Goal: Task Accomplishment & Management: Manage account settings

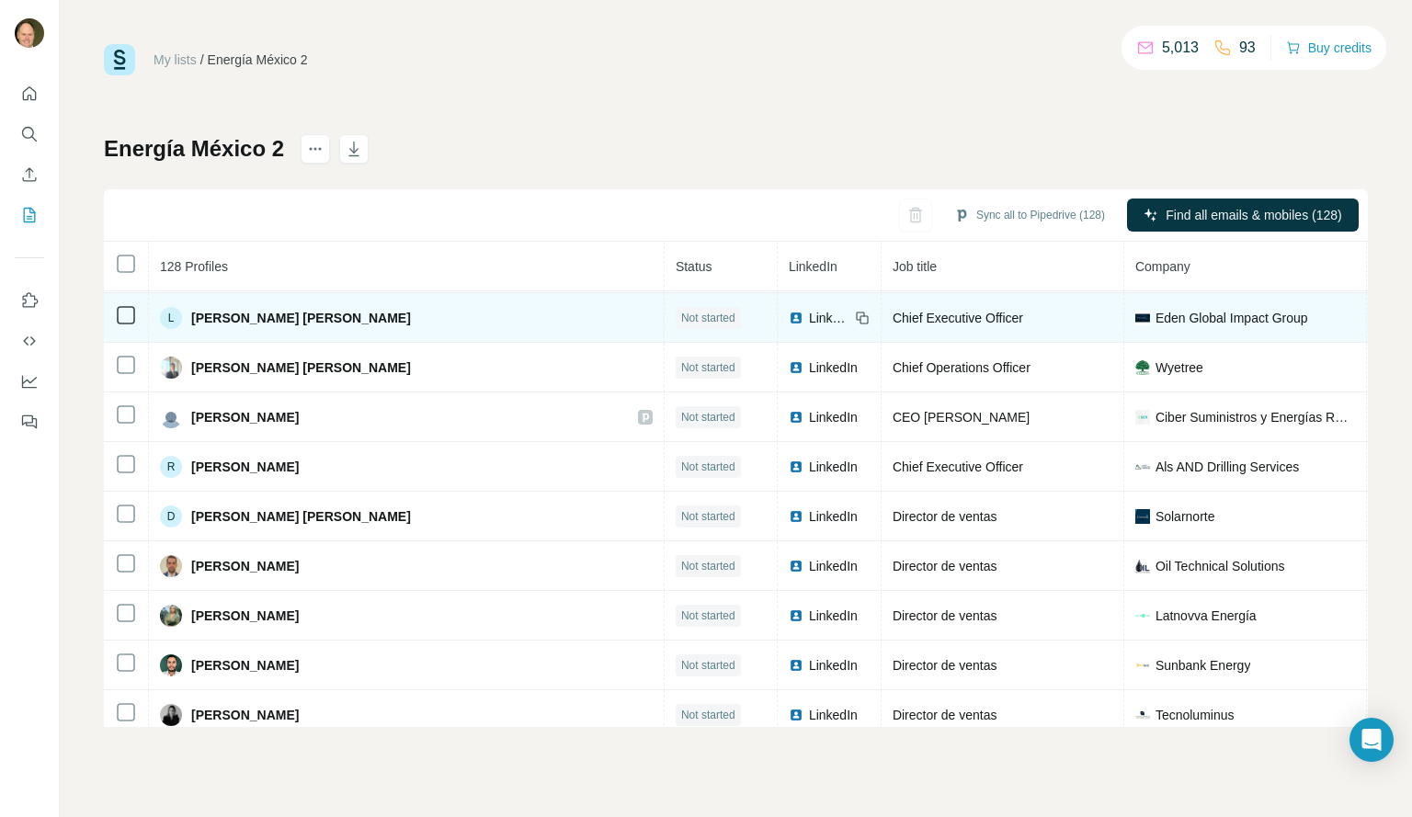
scroll to position [846, 0]
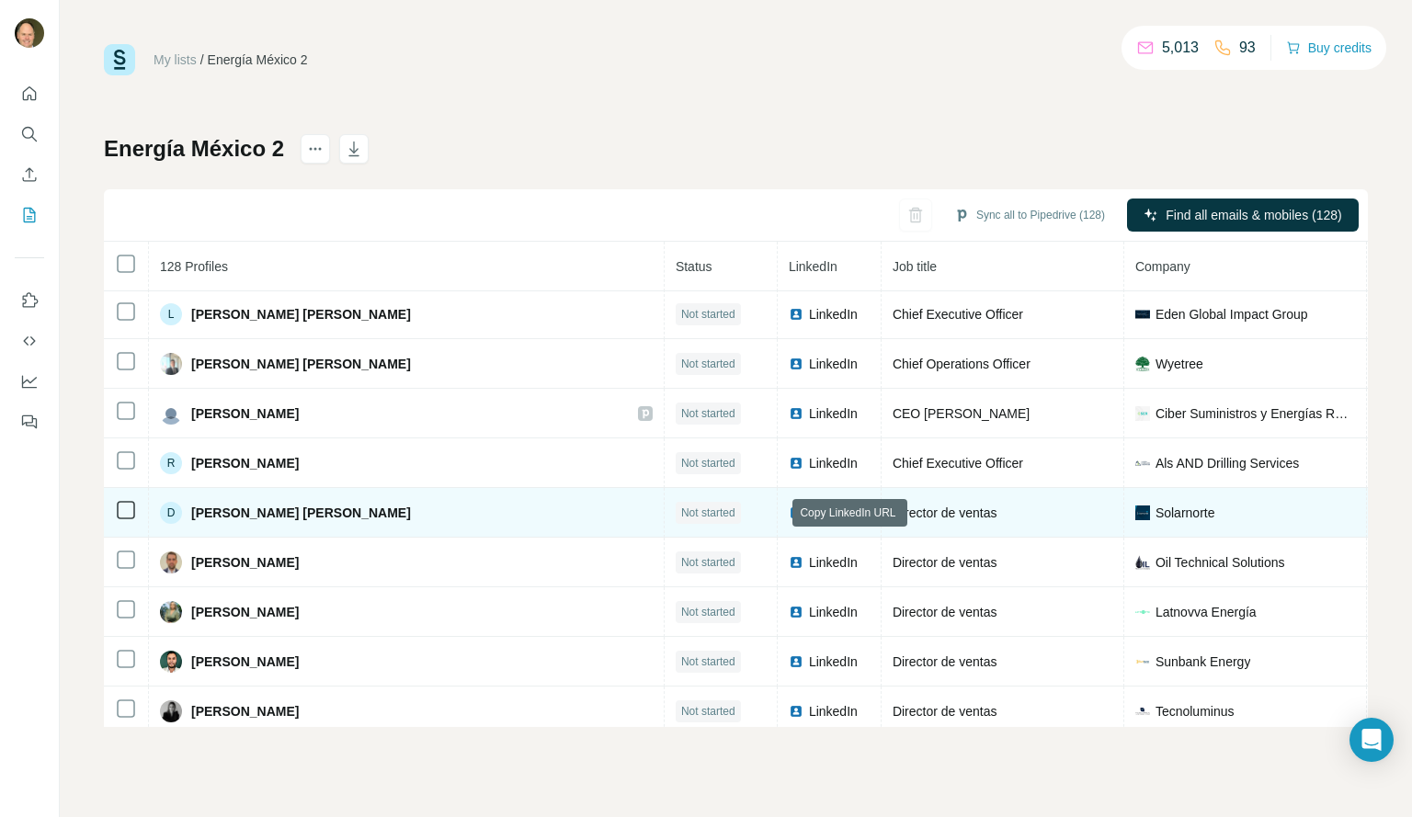
click at [856, 514] on icon at bounding box center [860, 510] width 8 height 8
click at [855, 513] on icon at bounding box center [862, 513] width 15 height 15
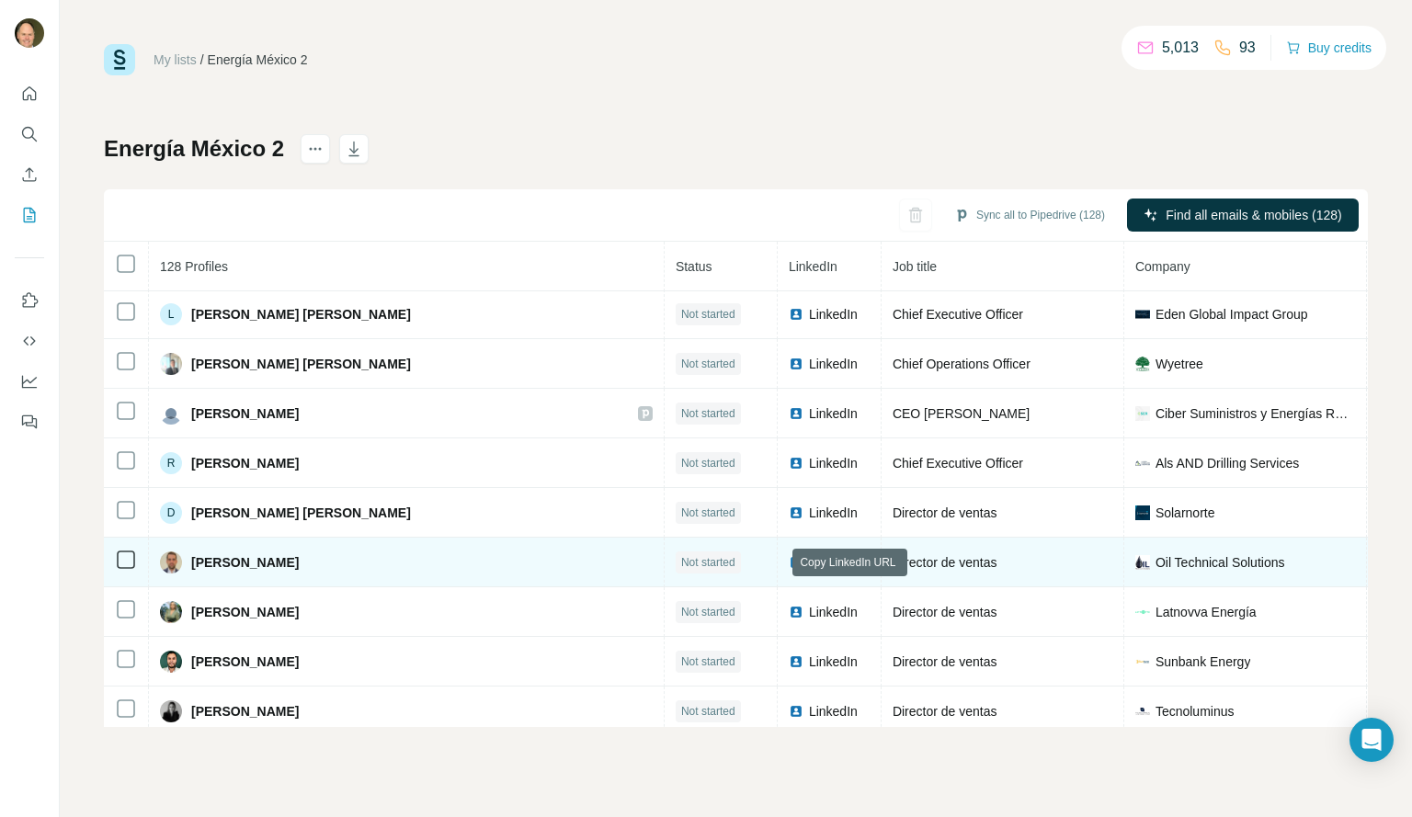
click at [859, 568] on icon at bounding box center [863, 564] width 8 height 8
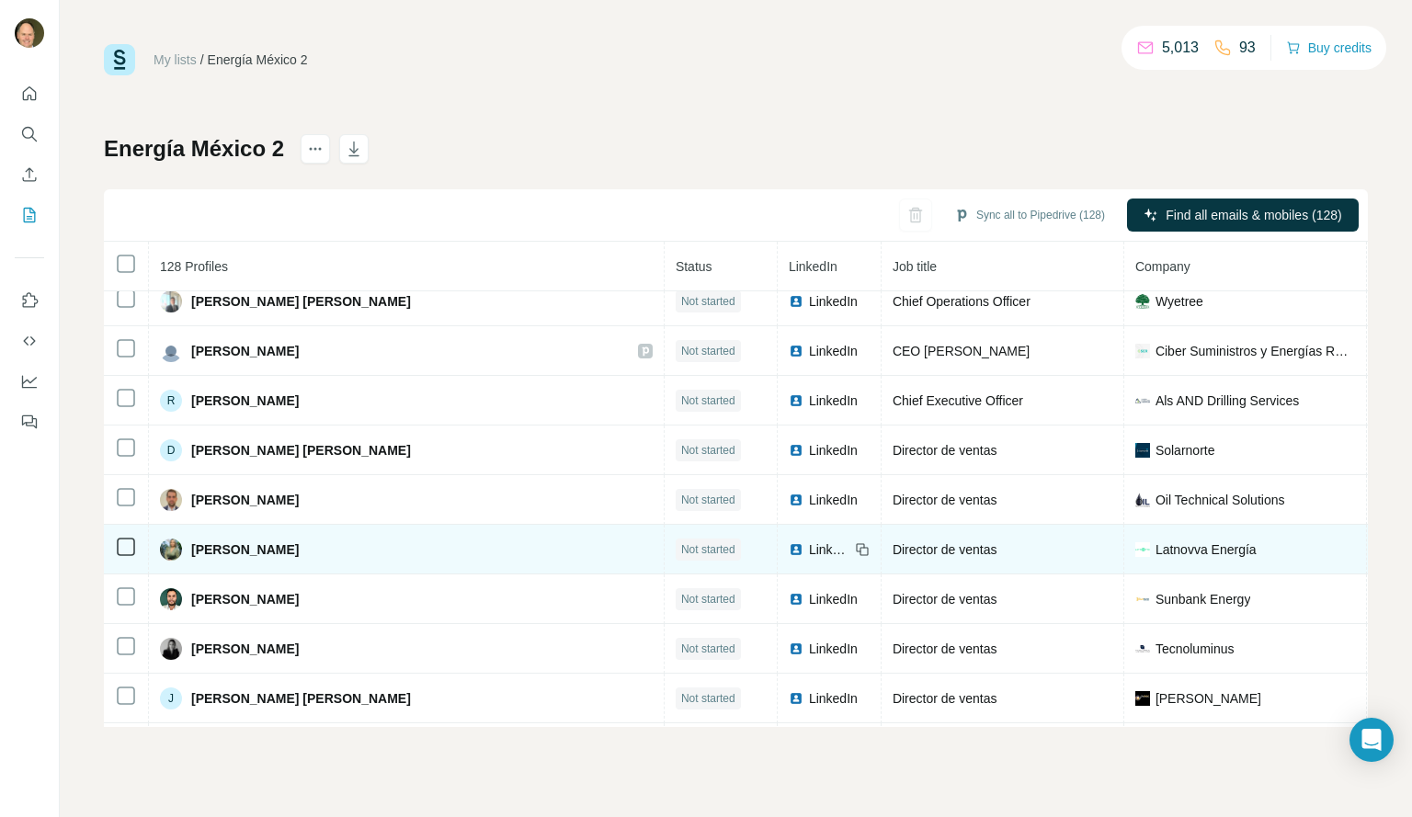
scroll to position [910, 0]
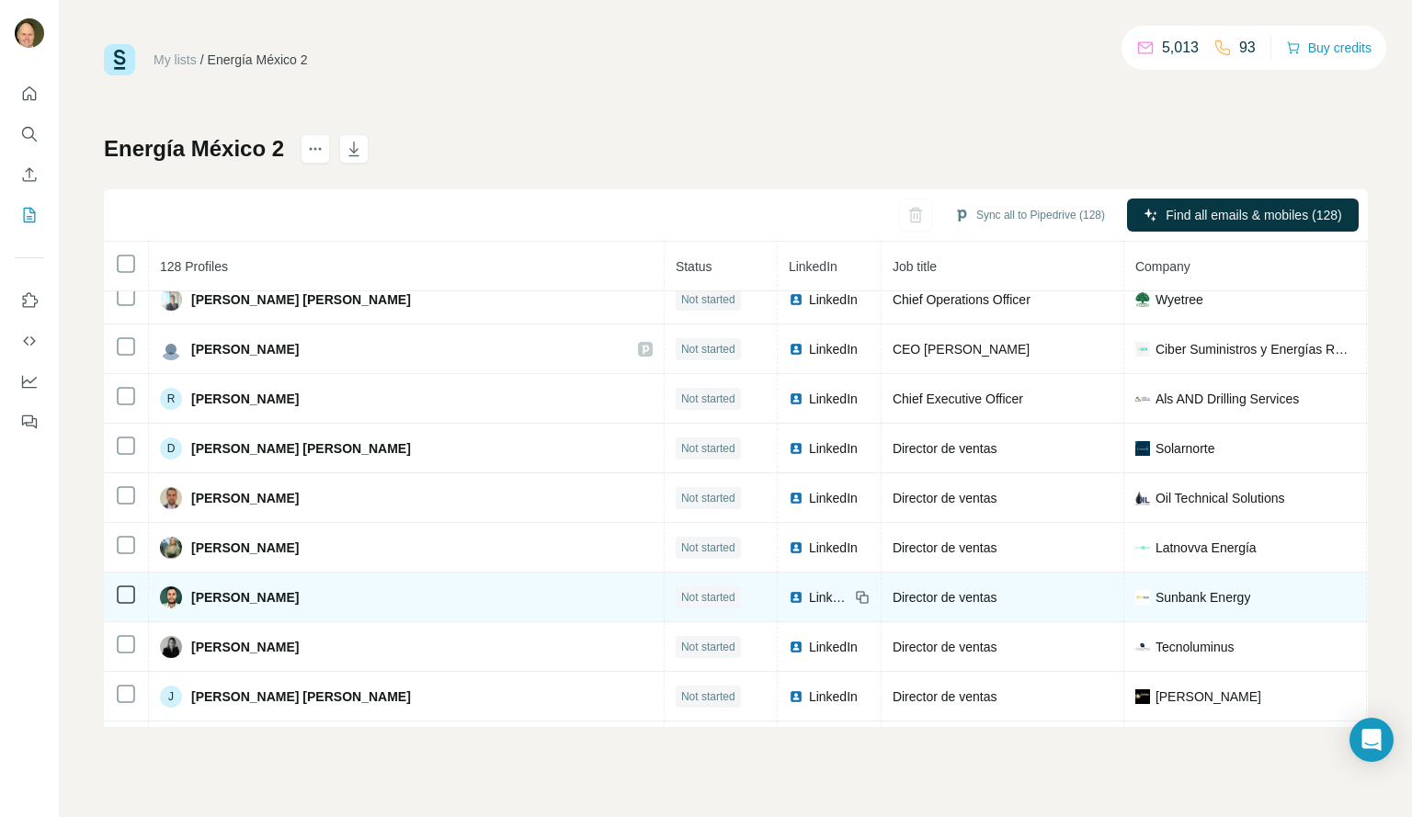
click at [855, 596] on icon at bounding box center [862, 597] width 15 height 15
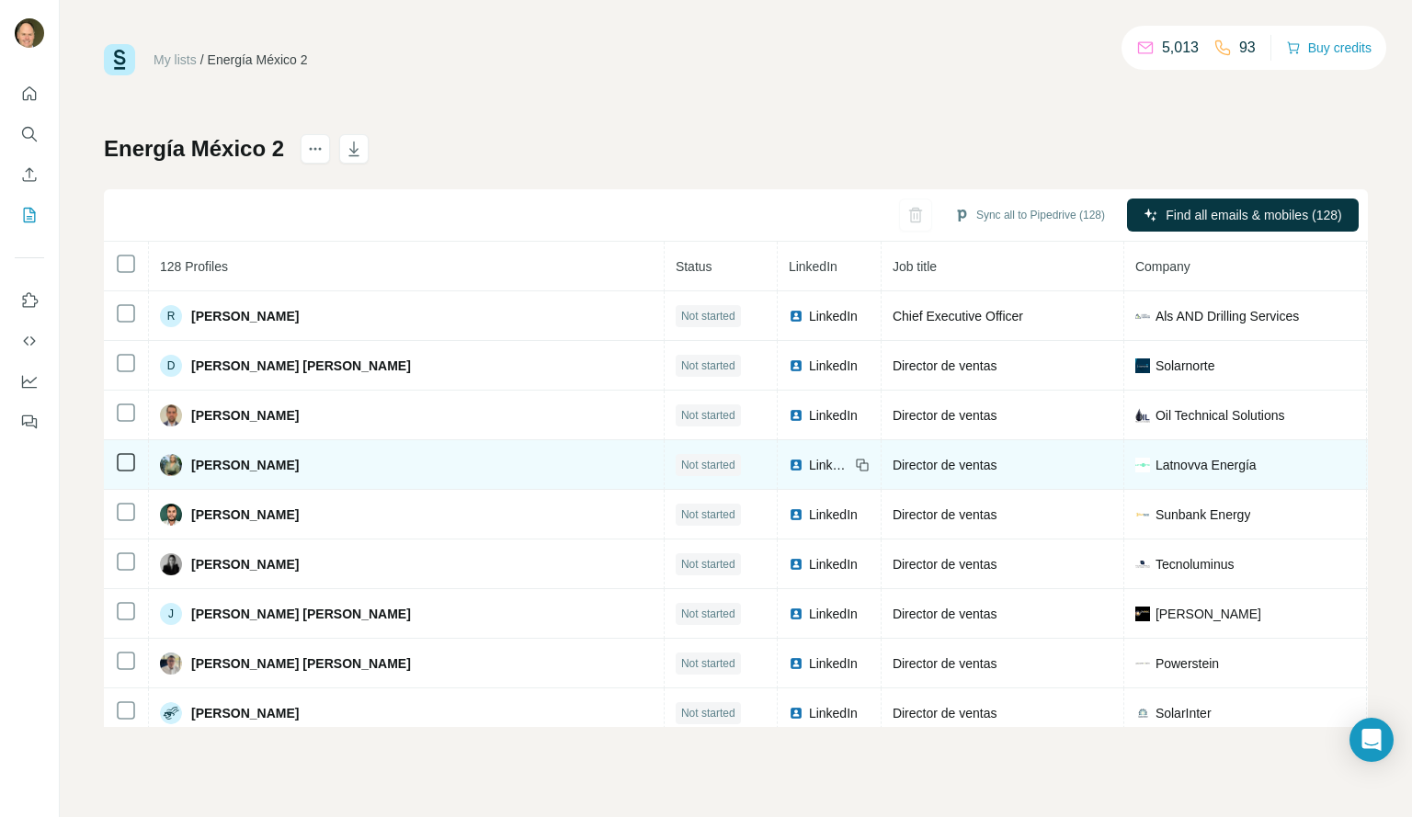
scroll to position [1000, 0]
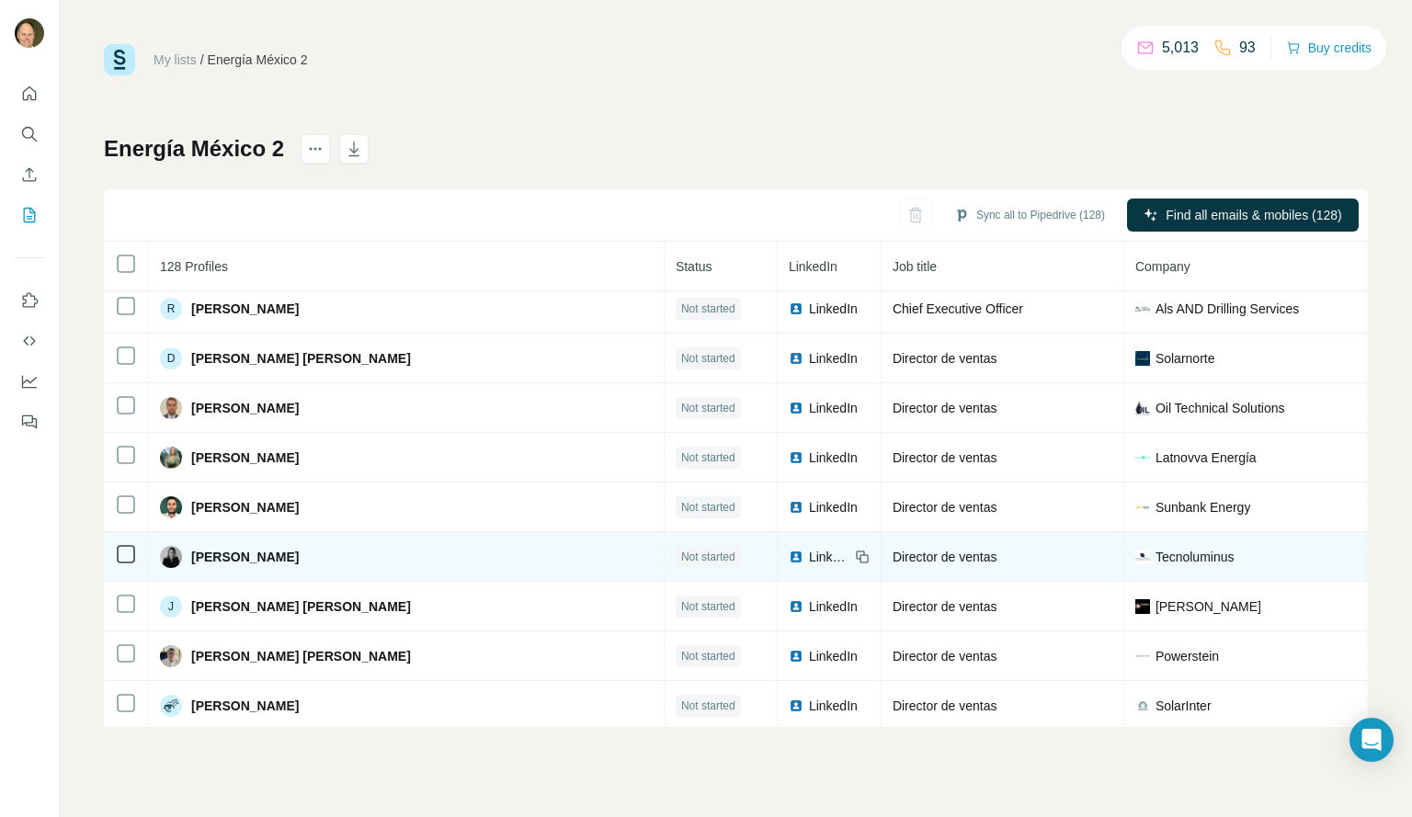
click at [855, 550] on icon at bounding box center [862, 557] width 15 height 15
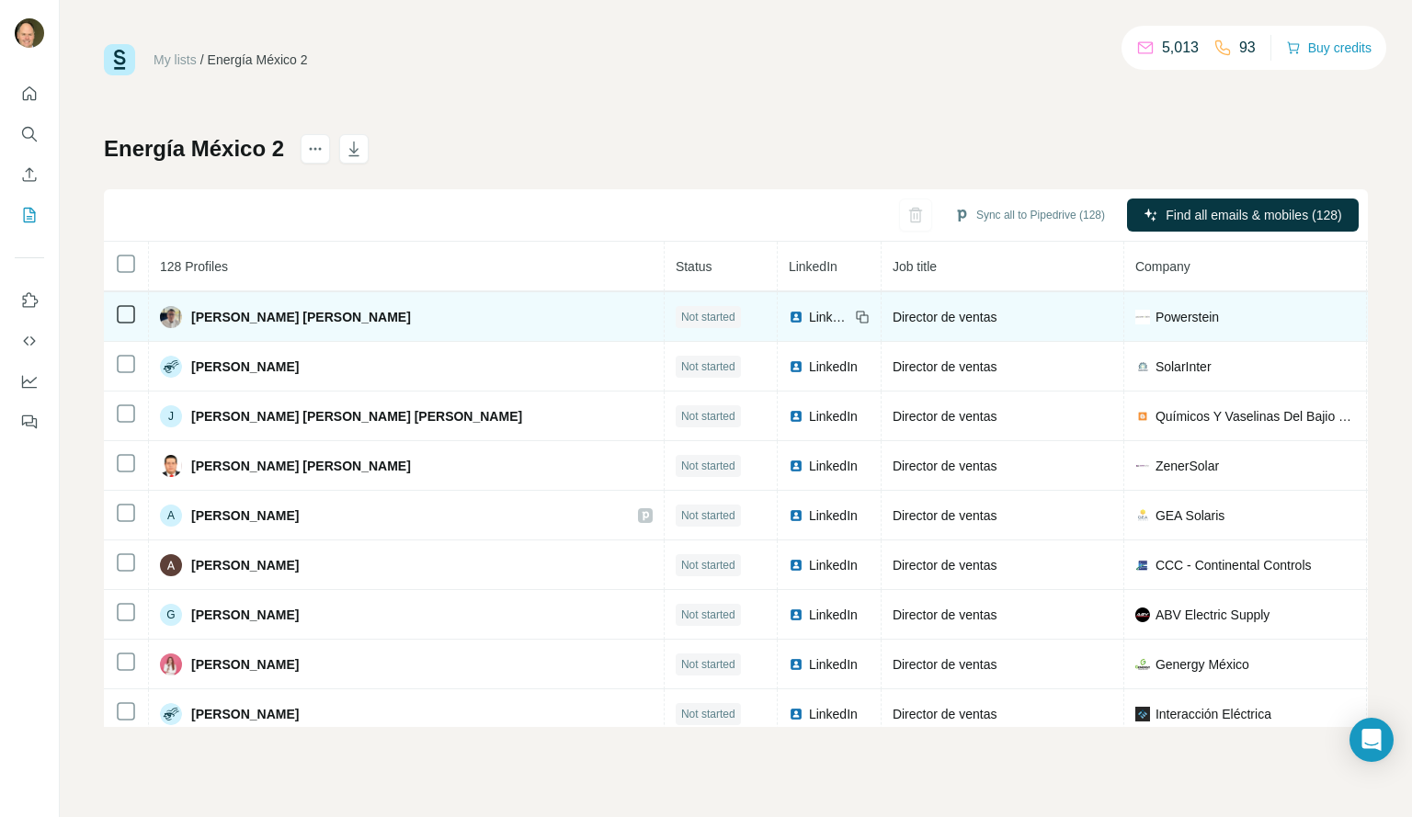
scroll to position [1340, 0]
click at [855, 319] on icon at bounding box center [862, 316] width 15 height 15
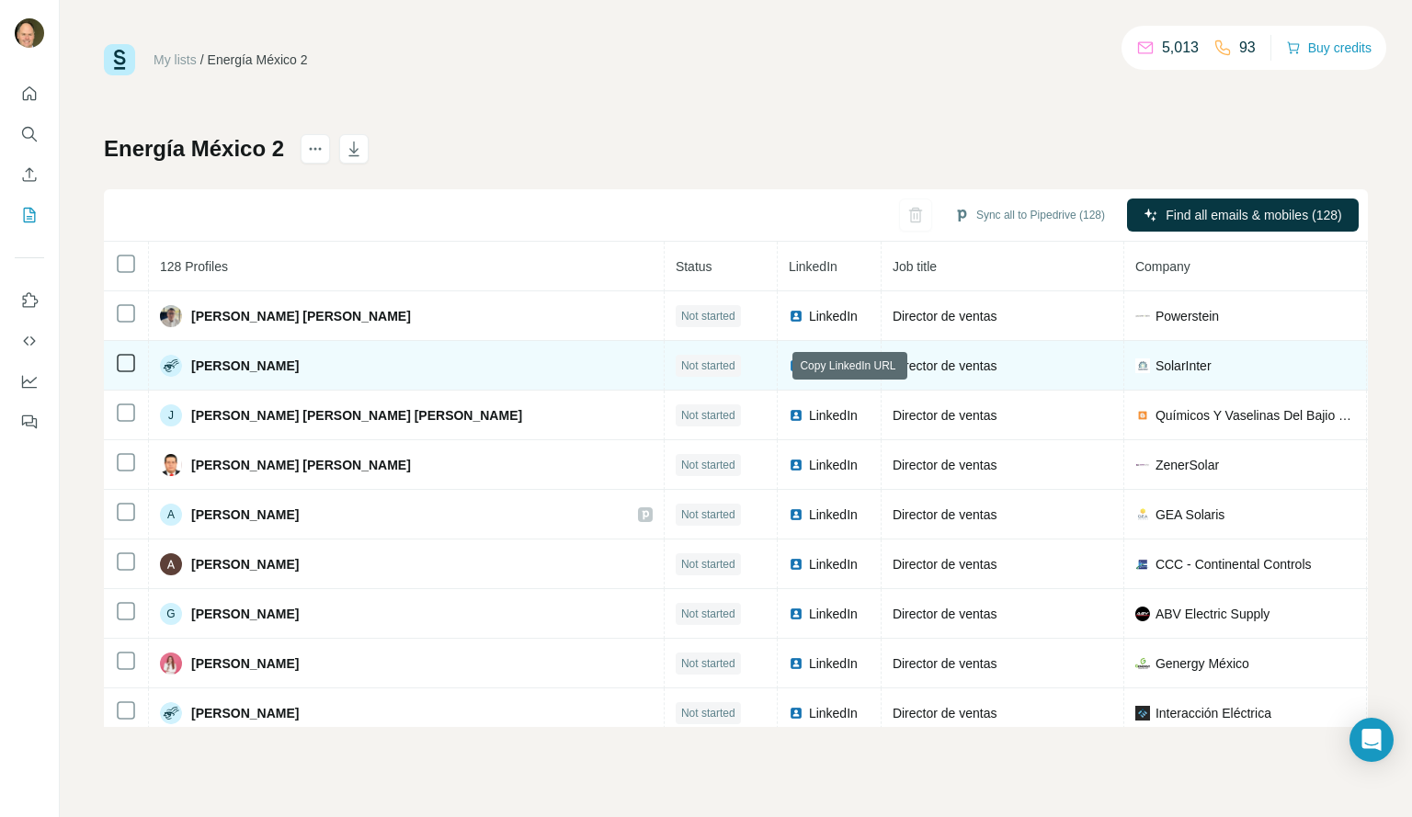
click at [859, 368] on icon at bounding box center [863, 367] width 8 height 8
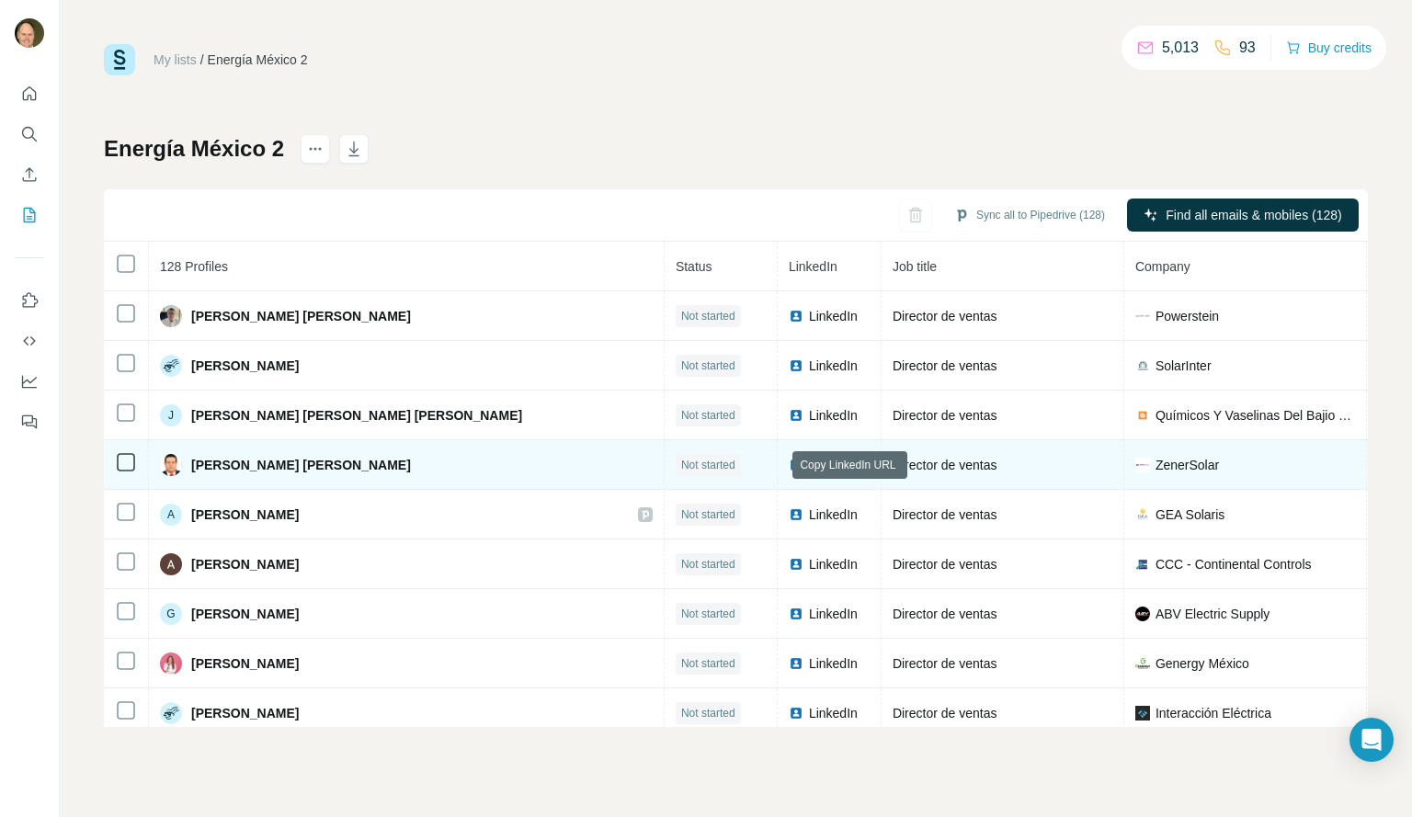
click at [855, 463] on icon at bounding box center [862, 465] width 15 height 15
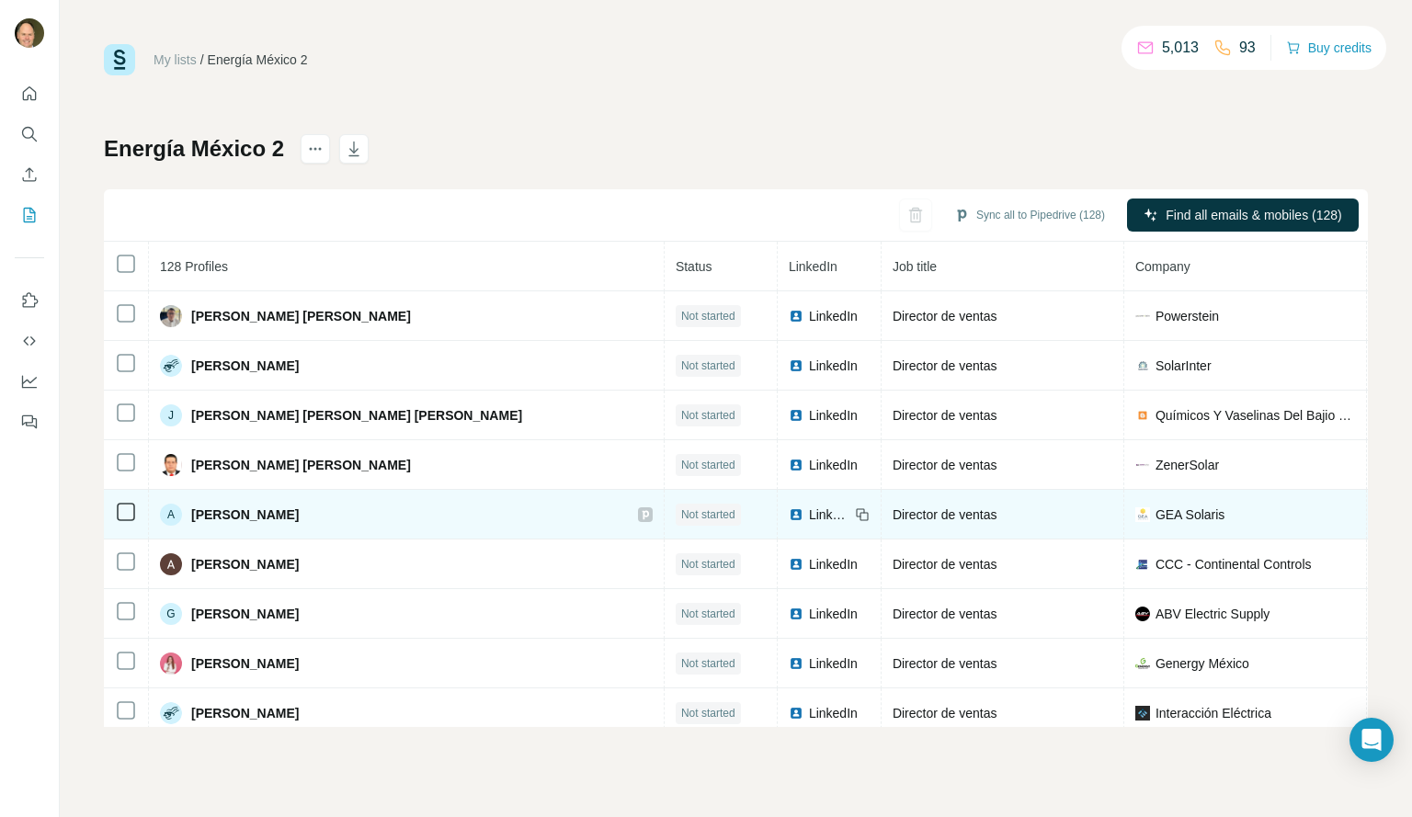
click at [855, 516] on icon at bounding box center [862, 514] width 15 height 15
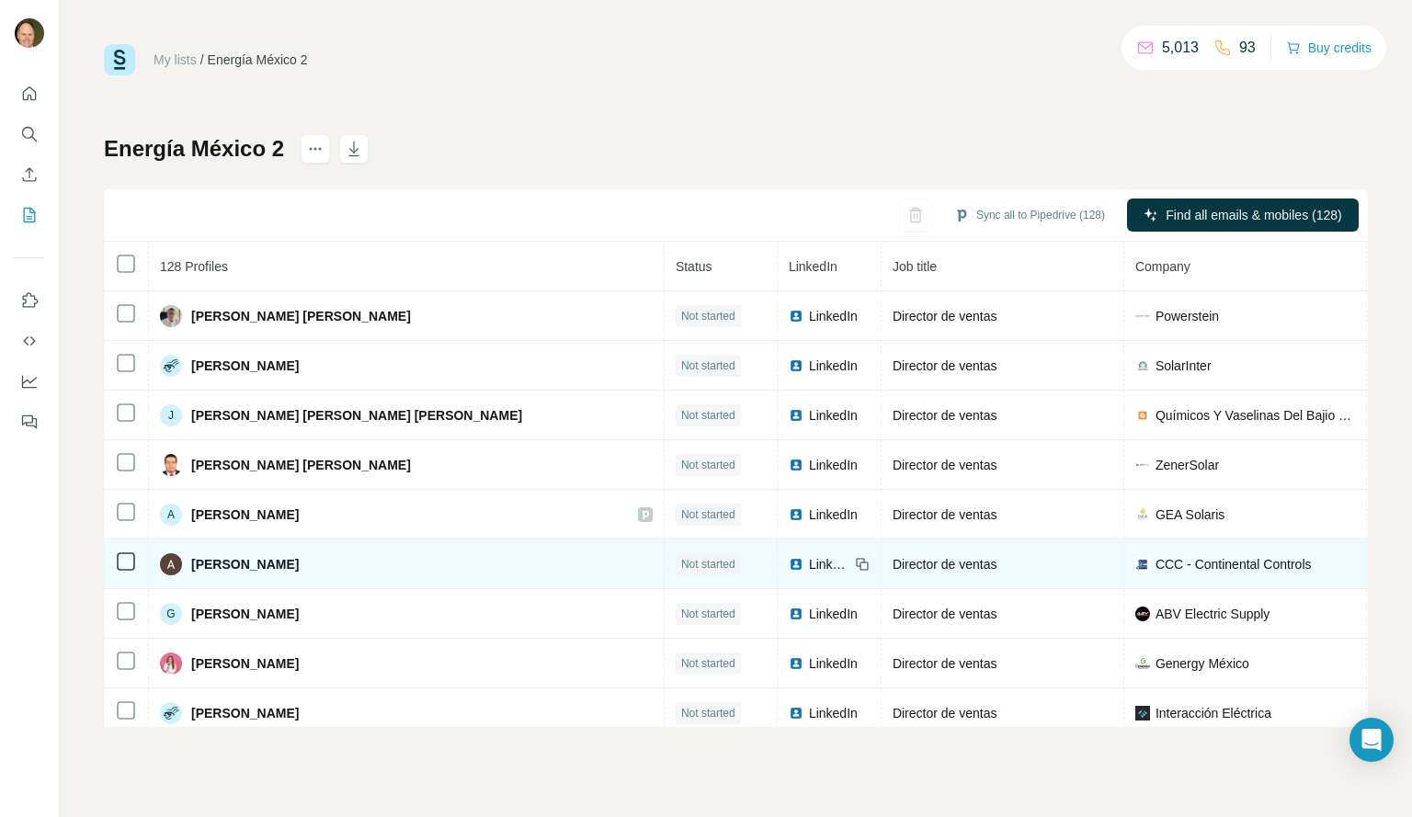
click at [855, 558] on icon at bounding box center [862, 564] width 15 height 15
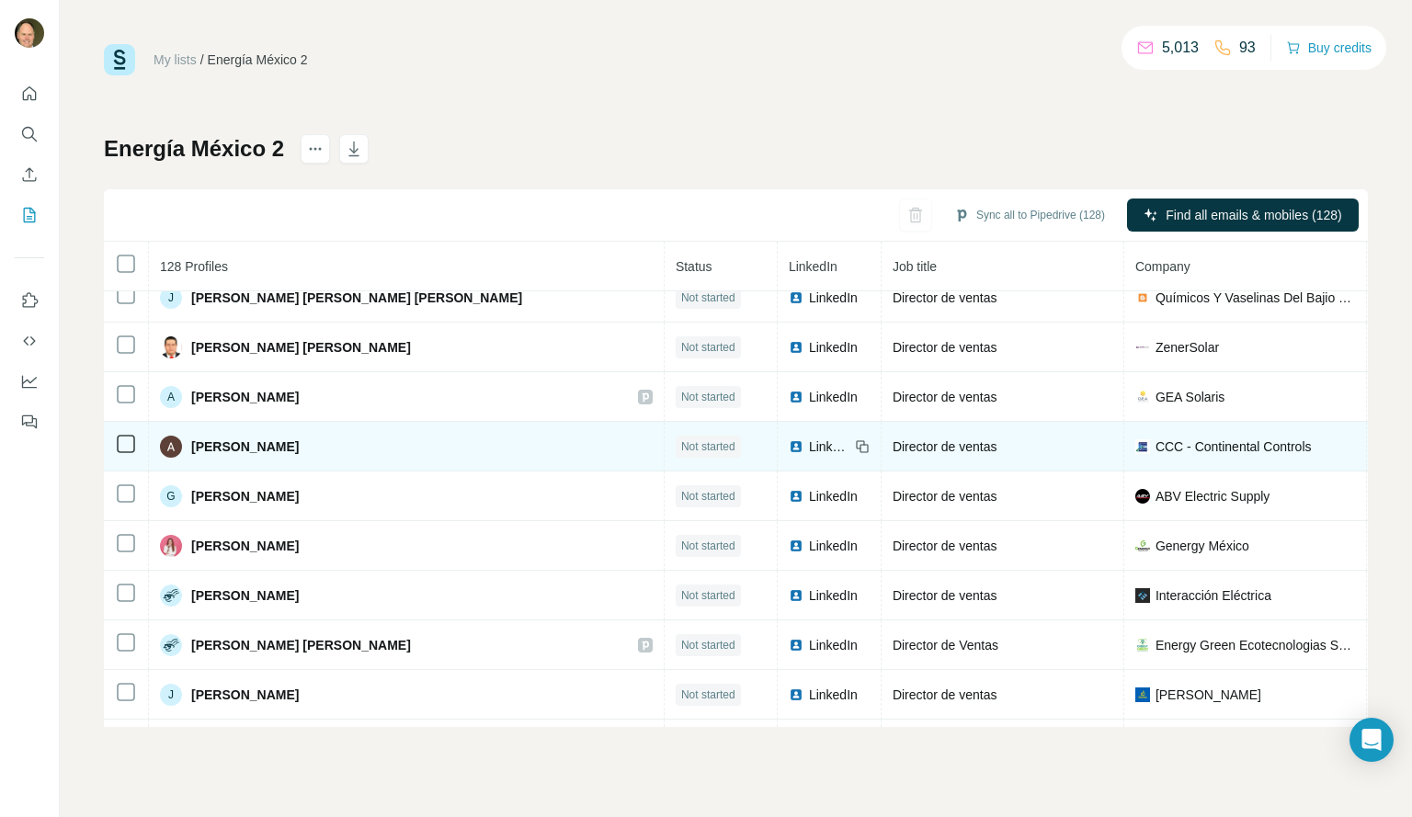
scroll to position [1459, 0]
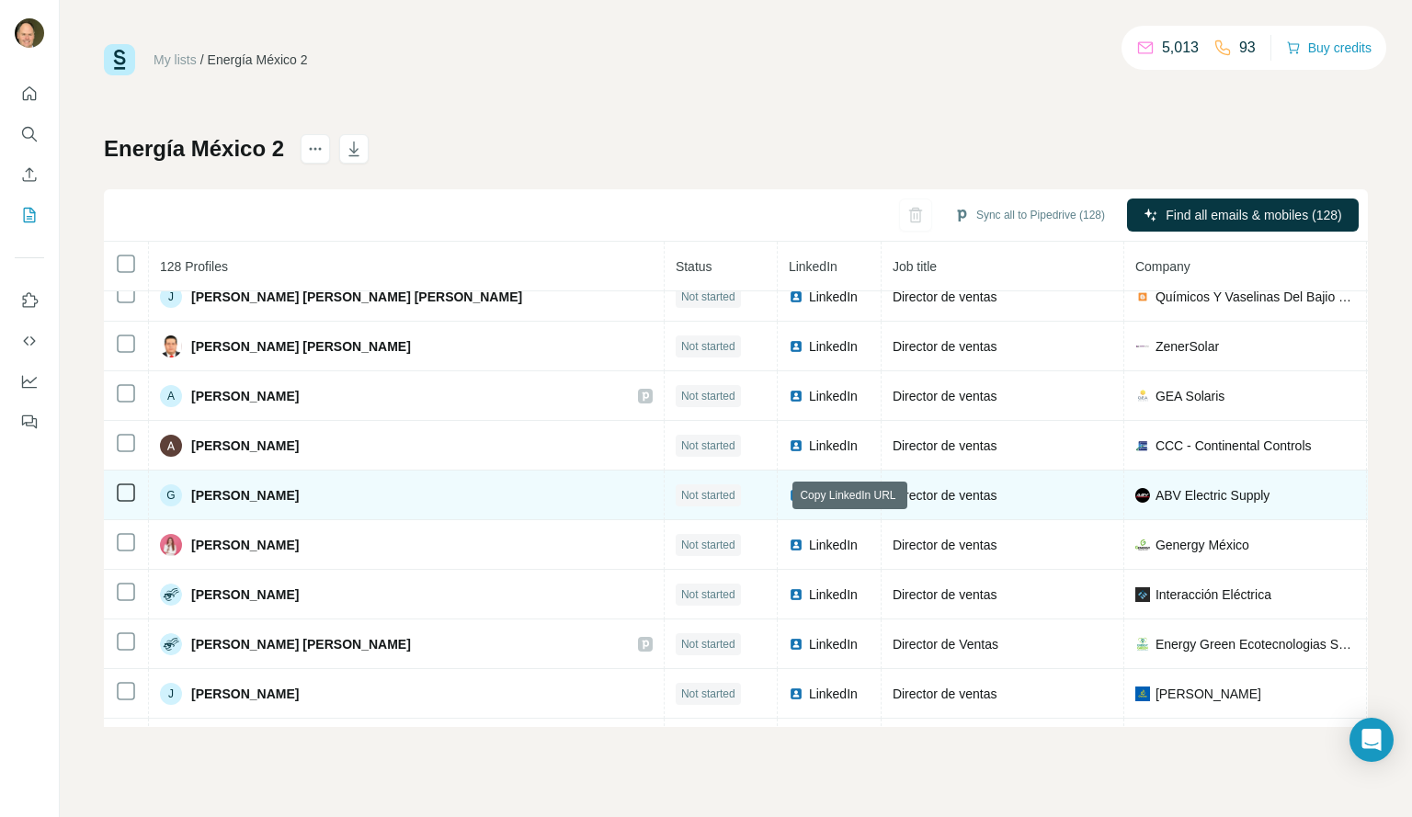
click at [859, 496] on icon at bounding box center [863, 497] width 8 height 8
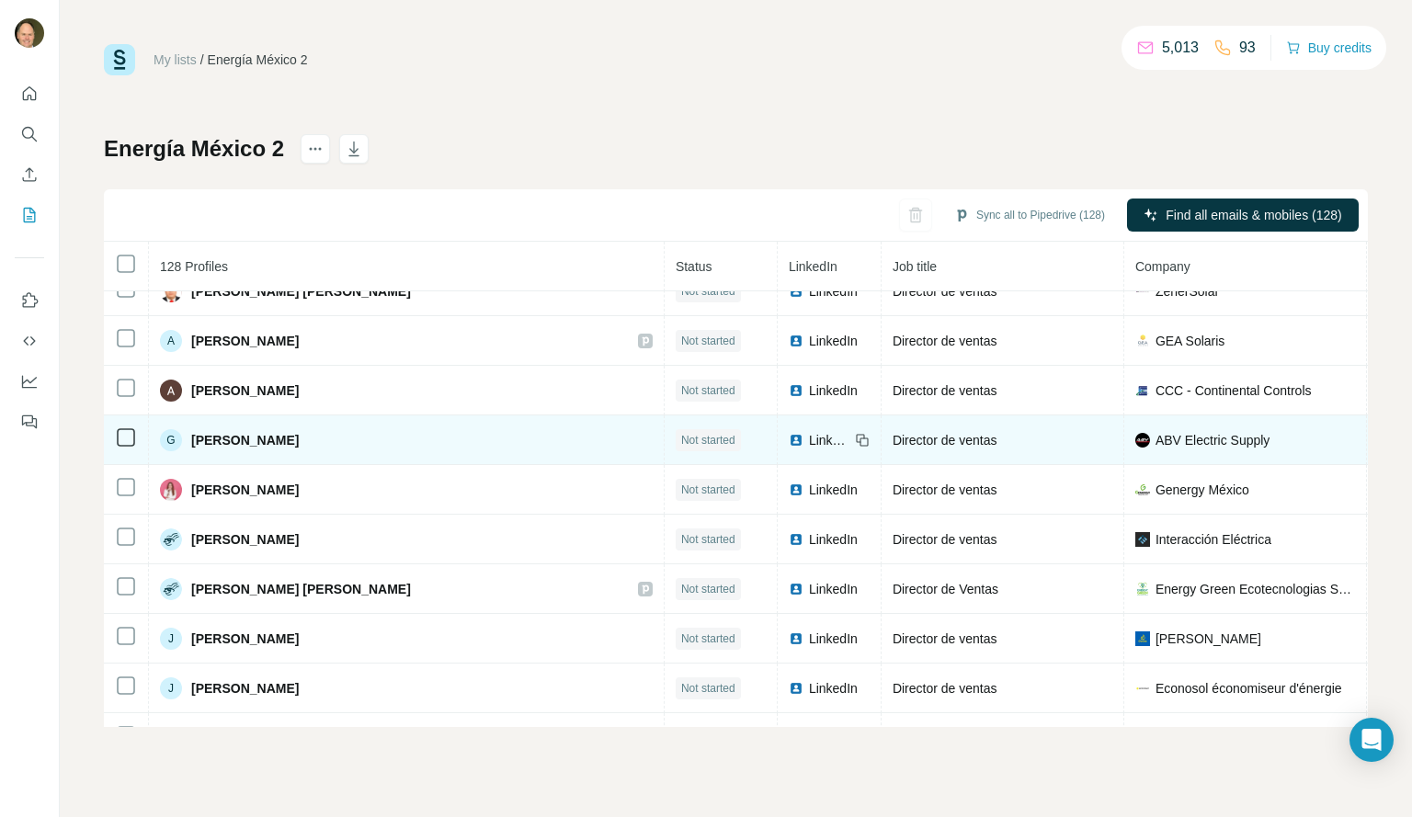
scroll to position [1515, 0]
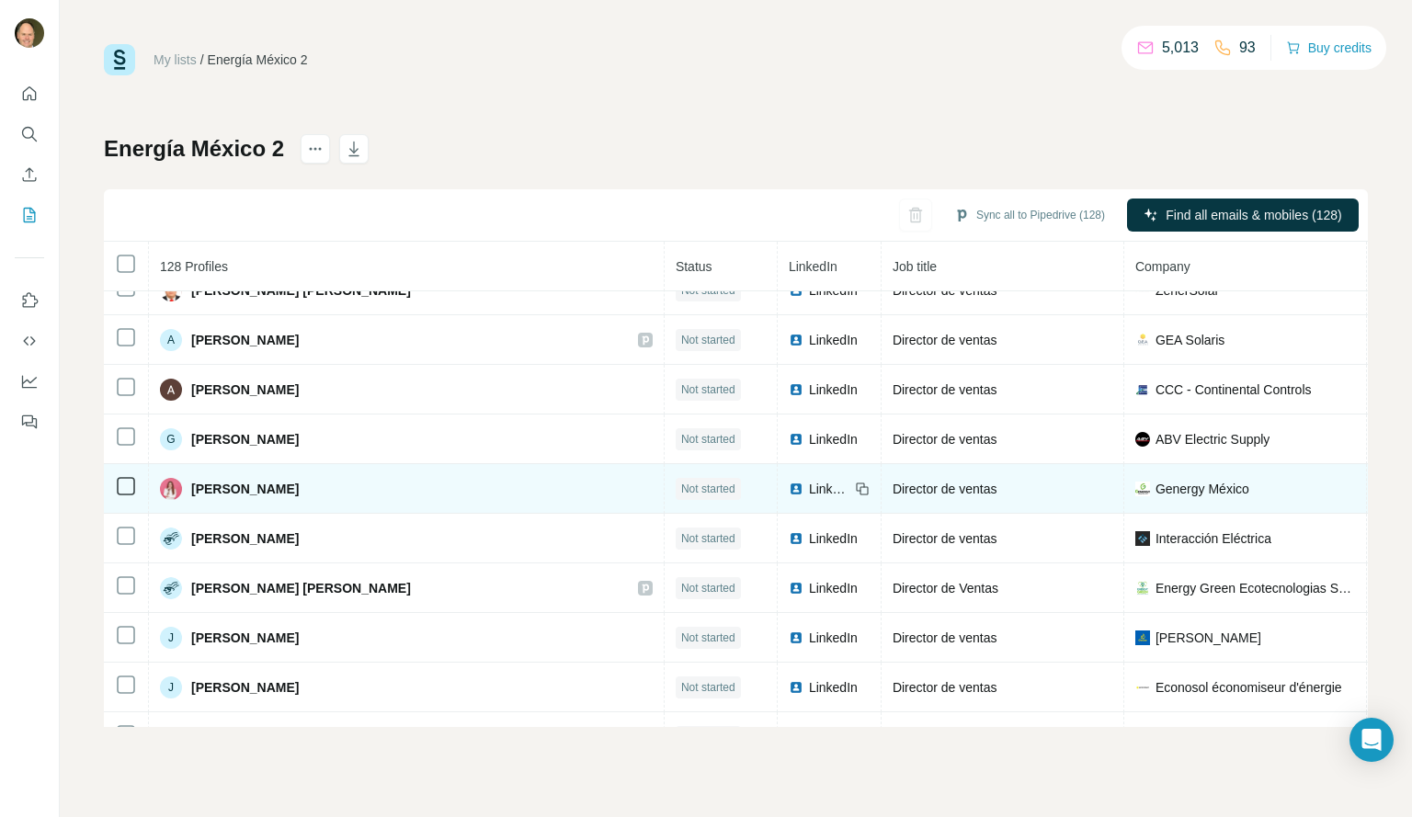
click at [855, 492] on icon at bounding box center [862, 489] width 15 height 15
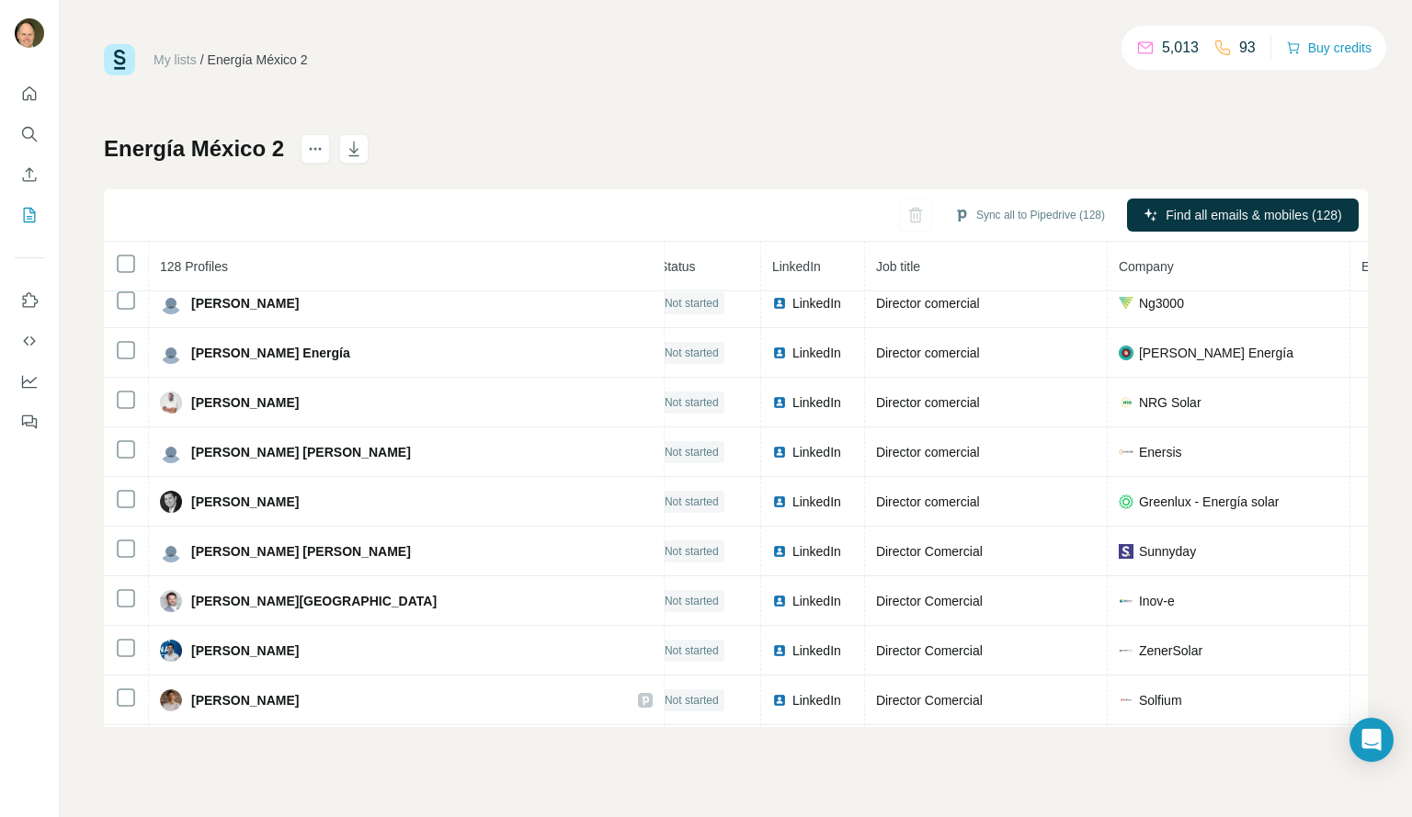
scroll to position [2843, 17]
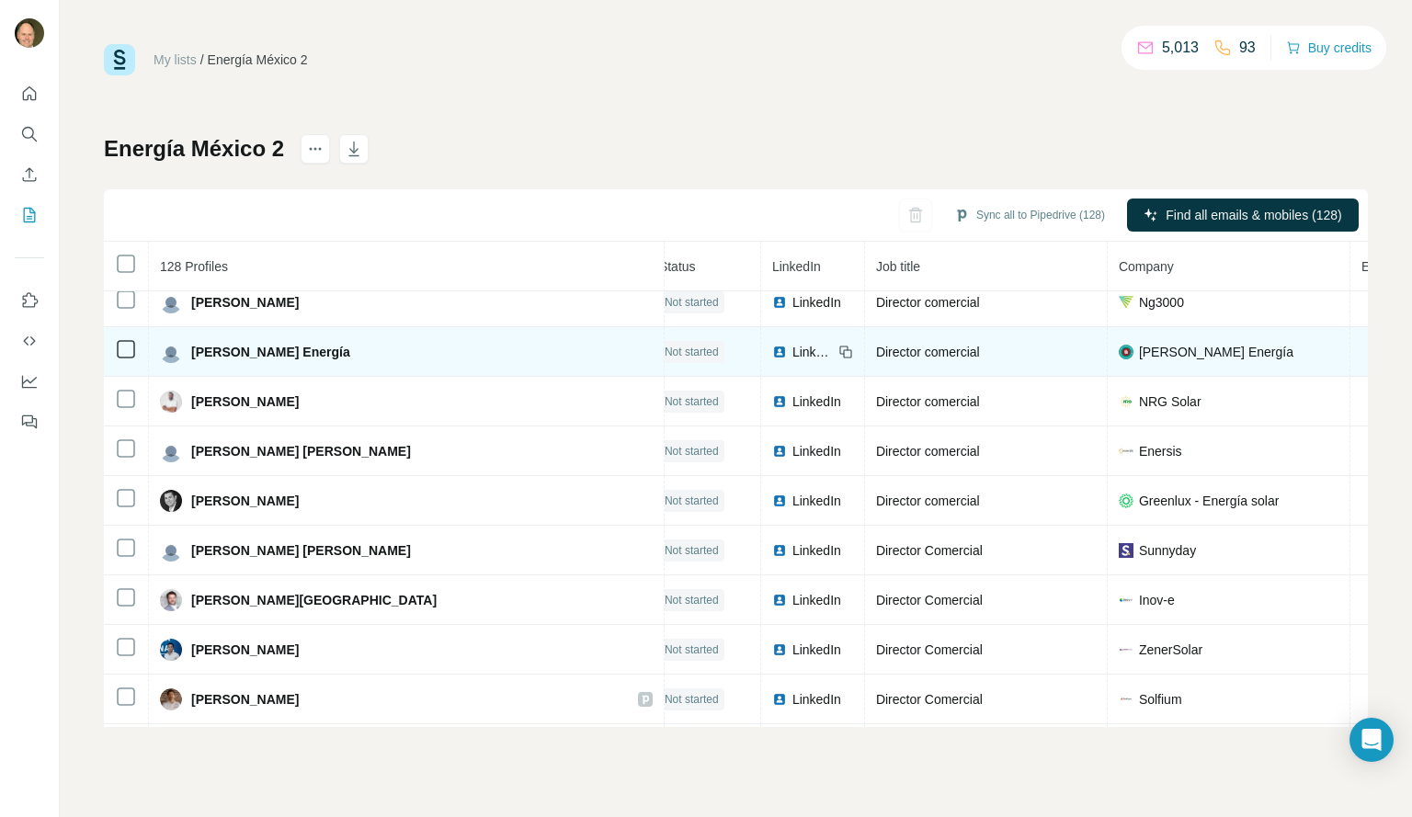
click at [838, 355] on icon at bounding box center [845, 352] width 15 height 15
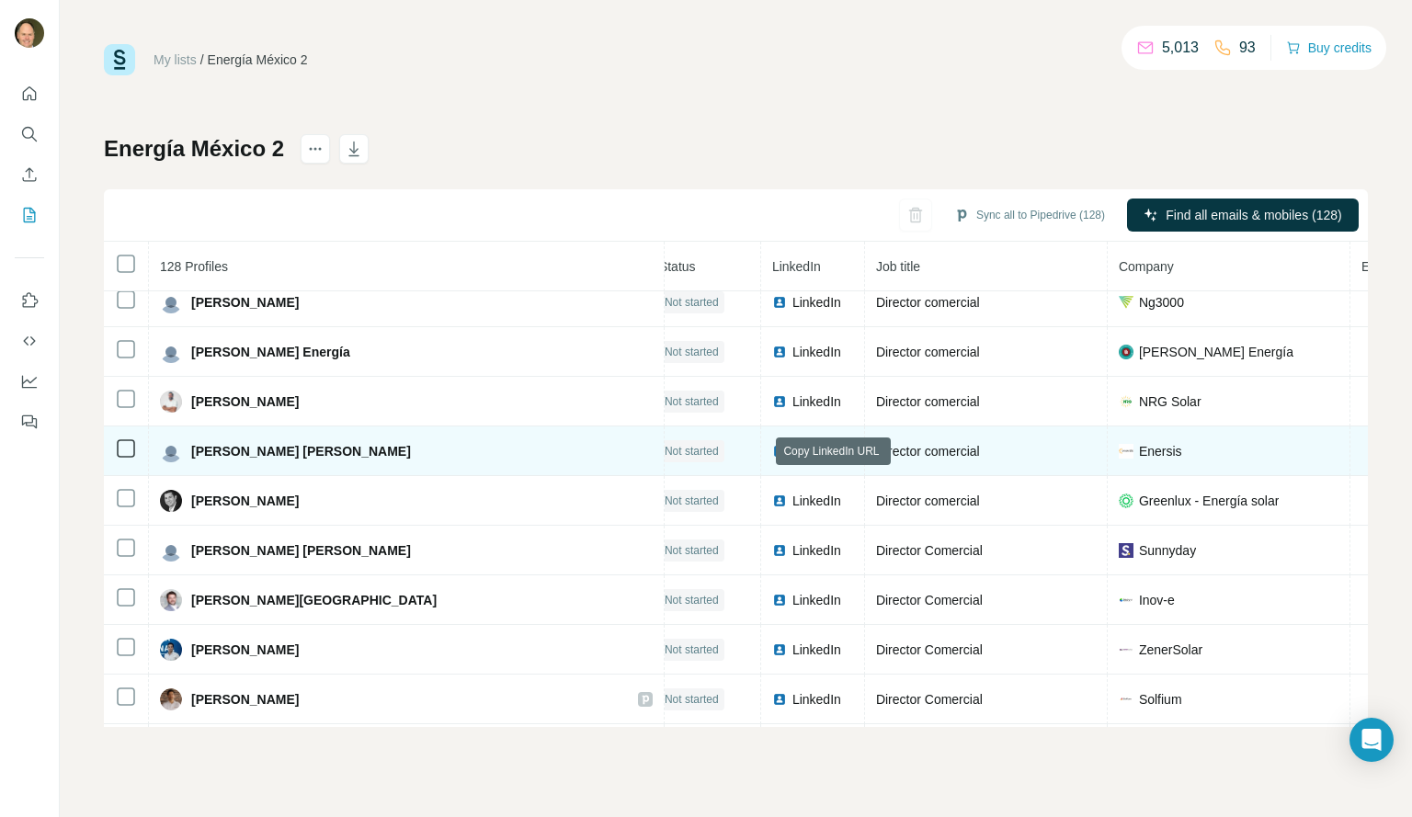
click at [838, 450] on icon at bounding box center [845, 451] width 15 height 15
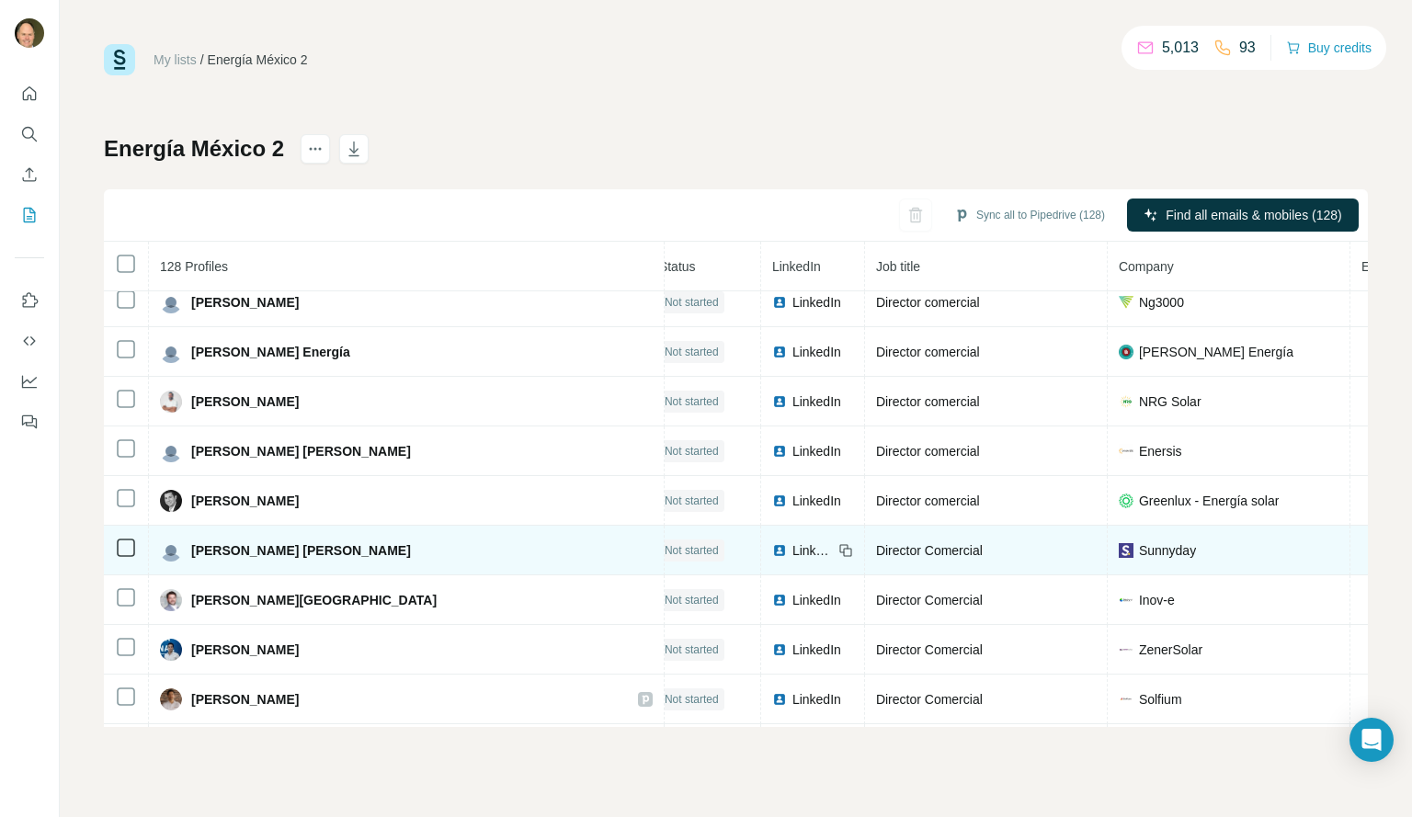
click at [838, 552] on icon at bounding box center [845, 550] width 15 height 15
